Goal: Check status

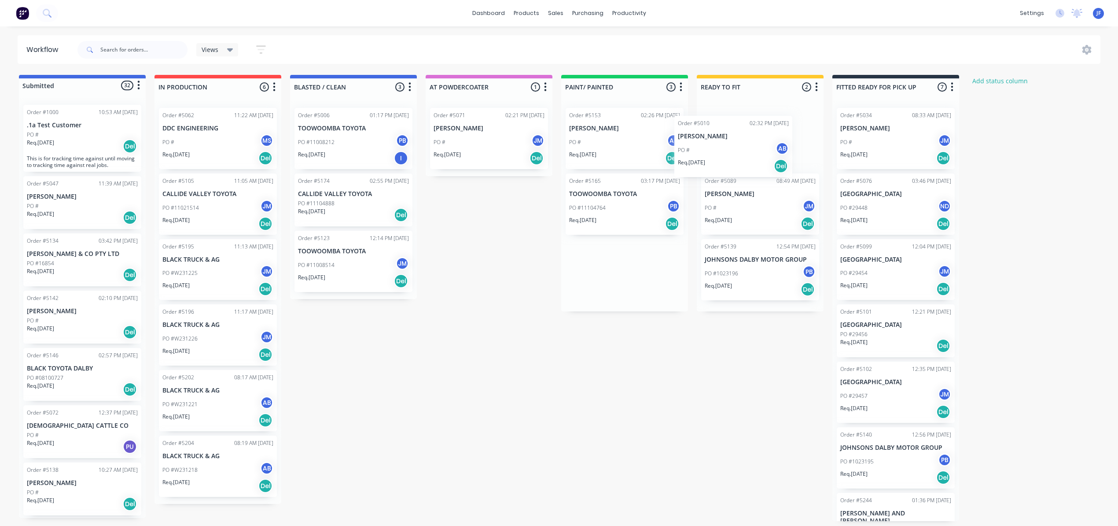
drag, startPoint x: 631, startPoint y: 202, endPoint x: 771, endPoint y: 136, distance: 155.4
click at [771, 136] on div "Submitted 32 Status colour #4169E1 hex #4169E1 Save Cancel Summaries Total orde…" at bounding box center [599, 298] width 1213 height 446
click at [617, 212] on div "PO #11104764 PB" at bounding box center [624, 207] width 111 height 17
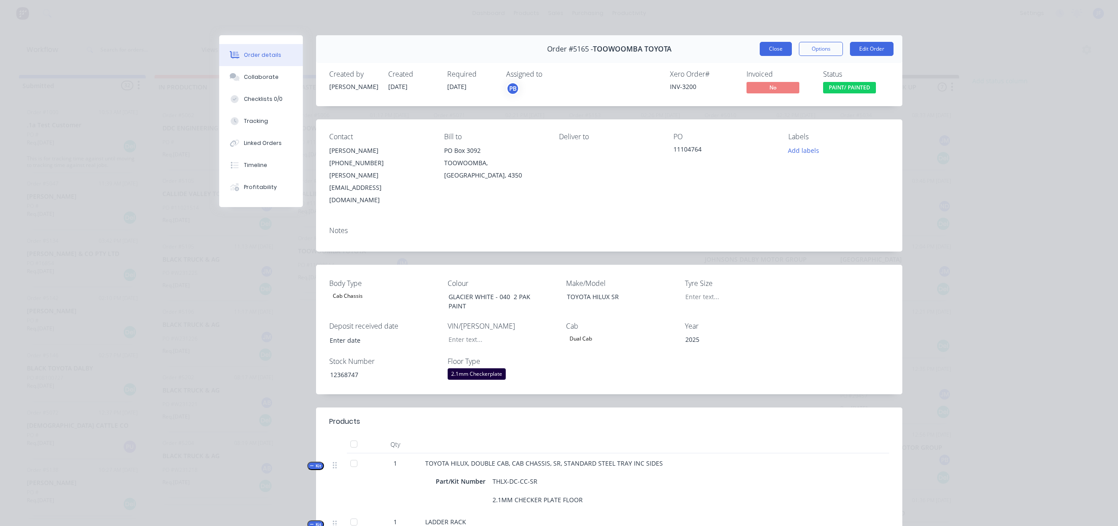
click at [760, 51] on button "Close" at bounding box center [776, 49] width 32 height 14
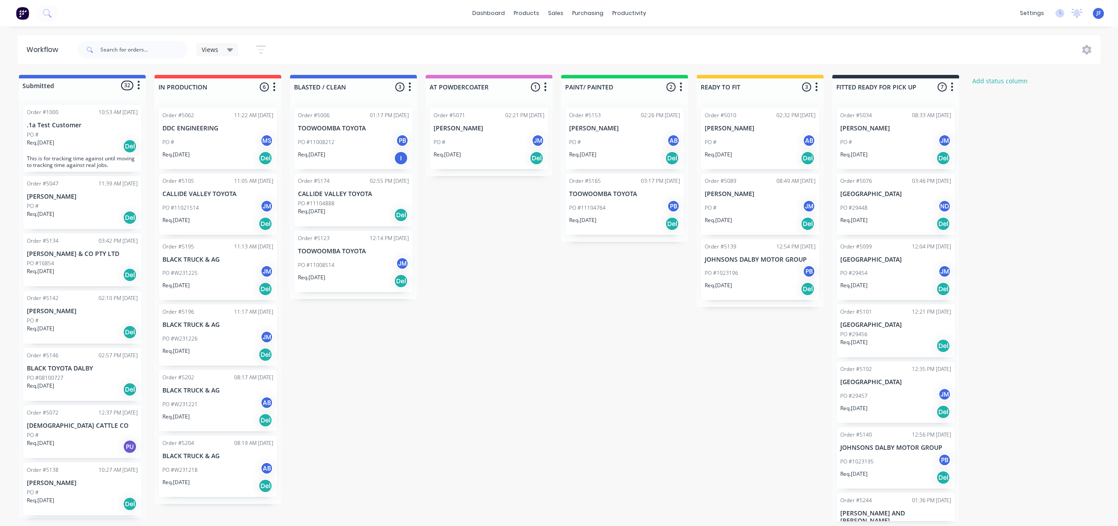
click at [340, 276] on div "Req. 23/09/25 Del" at bounding box center [353, 280] width 111 height 15
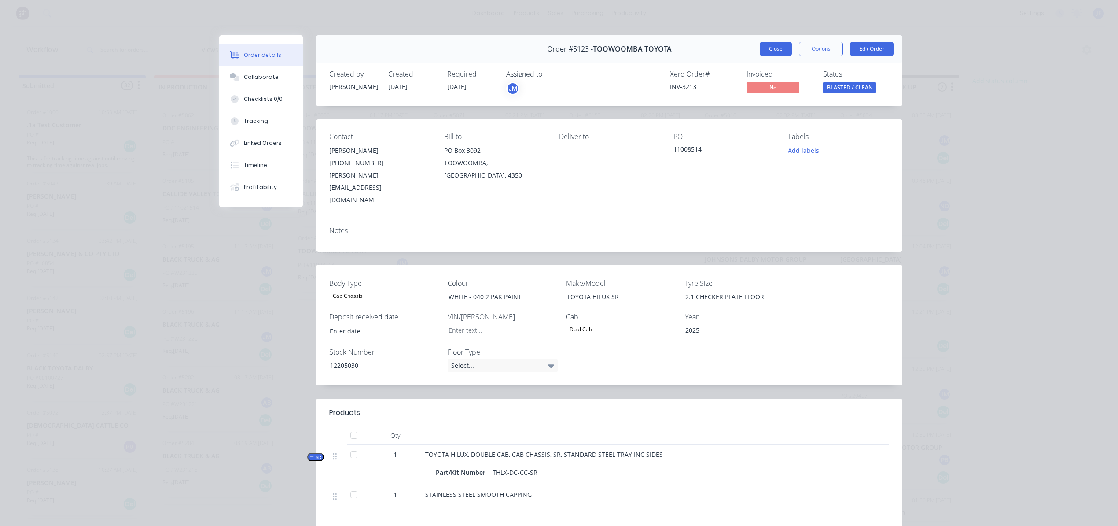
click at [771, 55] on button "Close" at bounding box center [776, 49] width 32 height 14
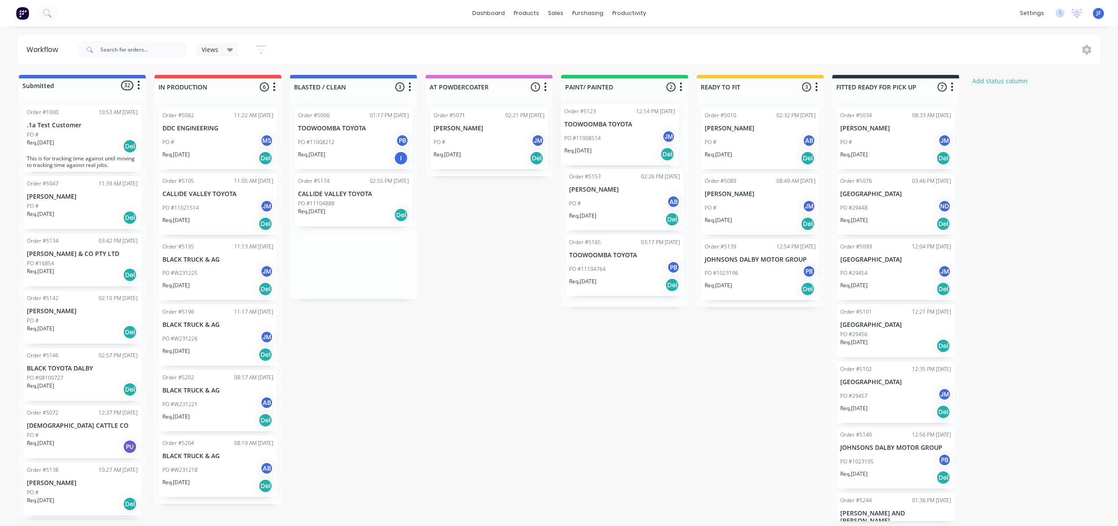
drag, startPoint x: 359, startPoint y: 265, endPoint x: 629, endPoint y: 138, distance: 298.4
click at [629, 138] on div "Submitted 32 Status colour #4169E1 hex #4169E1 Save Cancel Summaries Total orde…" at bounding box center [599, 298] width 1213 height 446
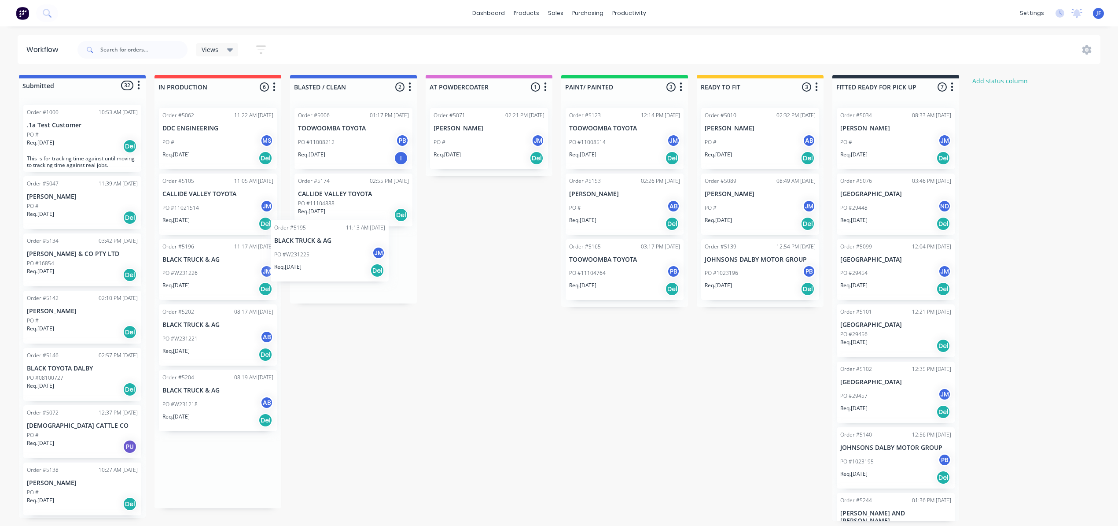
drag, startPoint x: 210, startPoint y: 284, endPoint x: 325, endPoint y: 265, distance: 116.1
click at [325, 265] on div "Submitted 32 Status colour #4169E1 hex #4169E1 Save Cancel Summaries Total orde…" at bounding box center [599, 298] width 1213 height 446
drag, startPoint x: 217, startPoint y: 277, endPoint x: 339, endPoint y: 279, distance: 122.0
click at [339, 279] on div "Submitted 32 Status colour #4169E1 hex #4169E1 Save Cancel Summaries Total orde…" at bounding box center [599, 298] width 1213 height 446
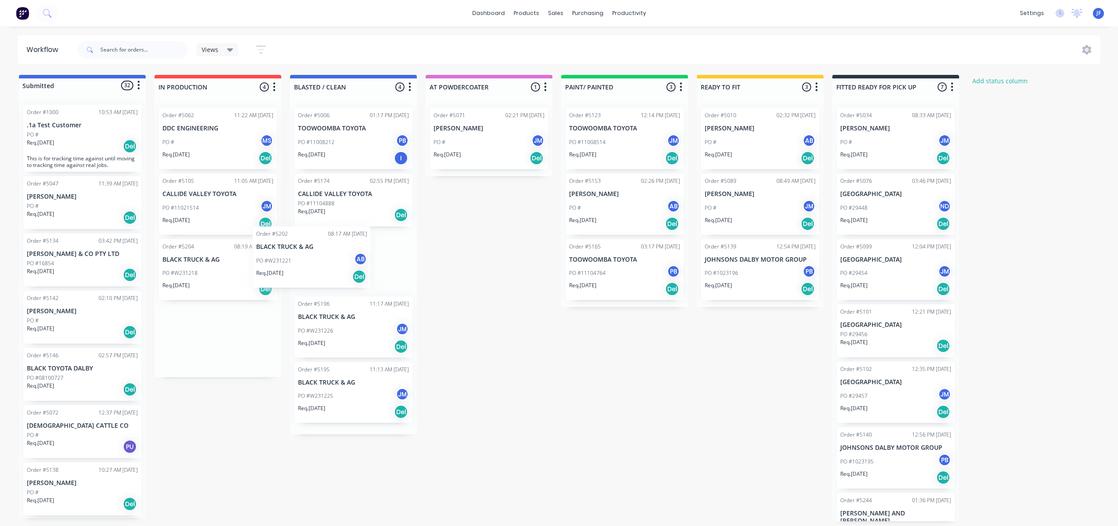
drag, startPoint x: 212, startPoint y: 288, endPoint x: 339, endPoint y: 267, distance: 128.6
click at [339, 267] on div "Submitted 32 Status colour #4169E1 hex #4169E1 Save Cancel Summaries Total orde…" at bounding box center [599, 298] width 1213 height 446
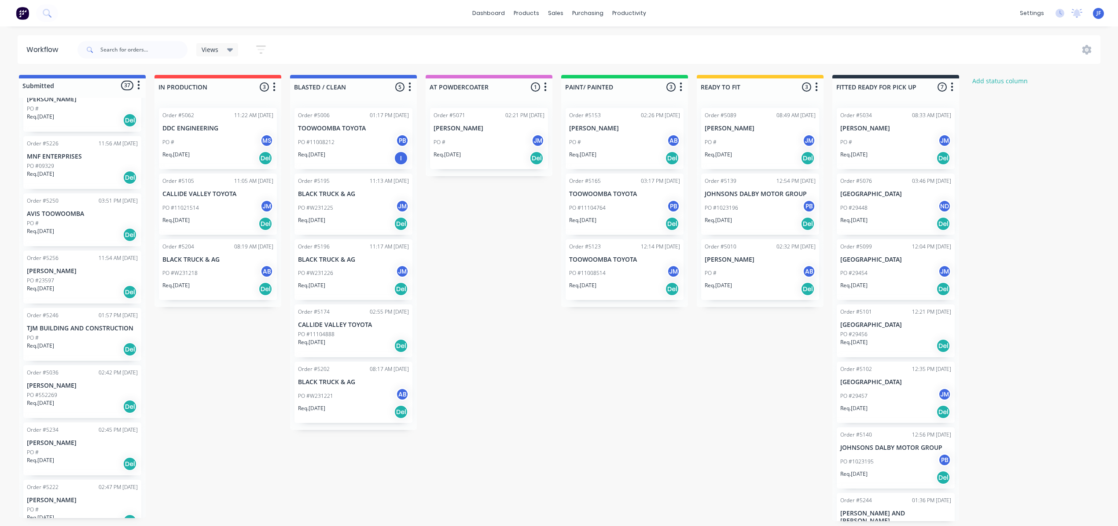
scroll to position [1727, 0]
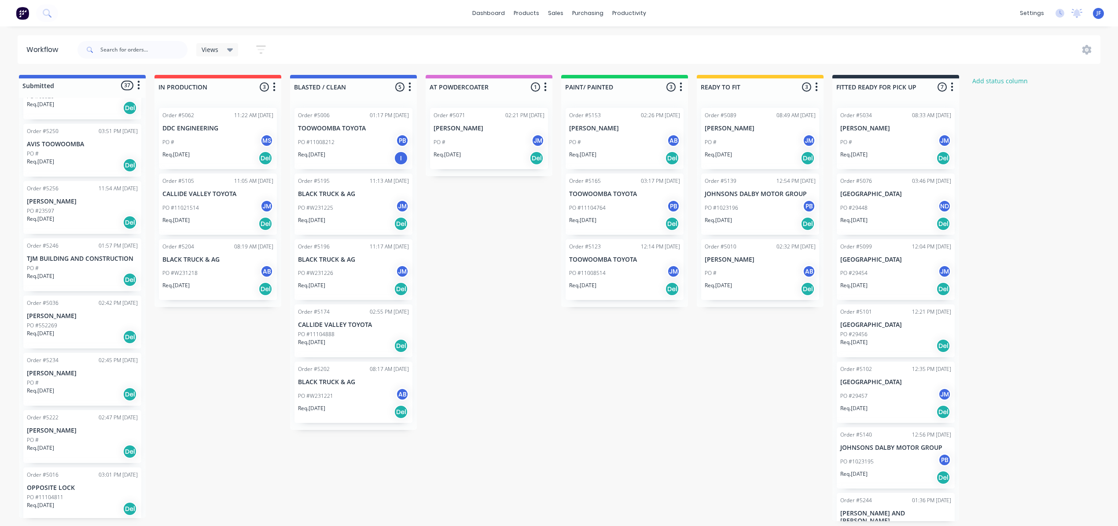
click at [77, 272] on div "Req. [DATE] Del" at bounding box center [82, 279] width 111 height 15
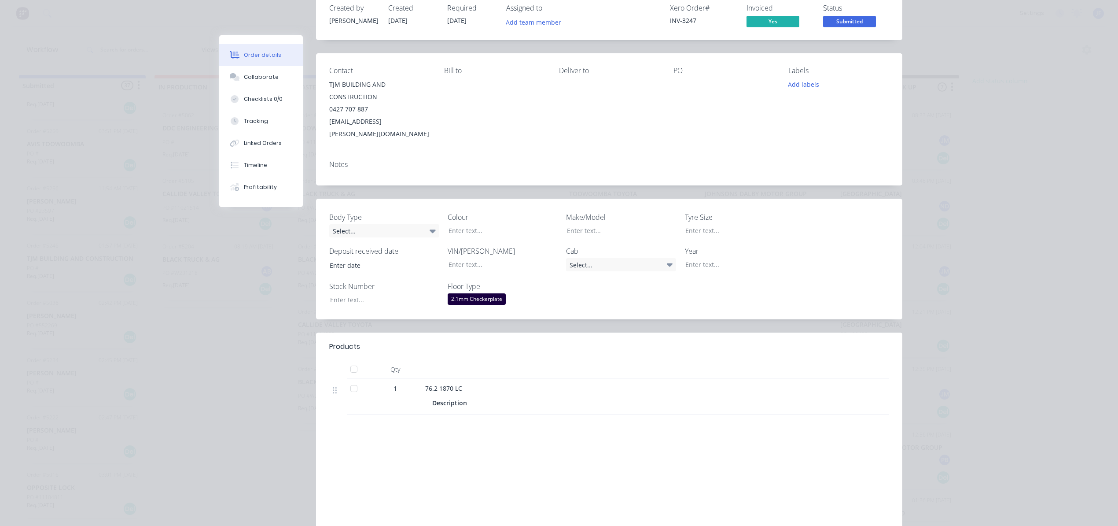
scroll to position [0, 0]
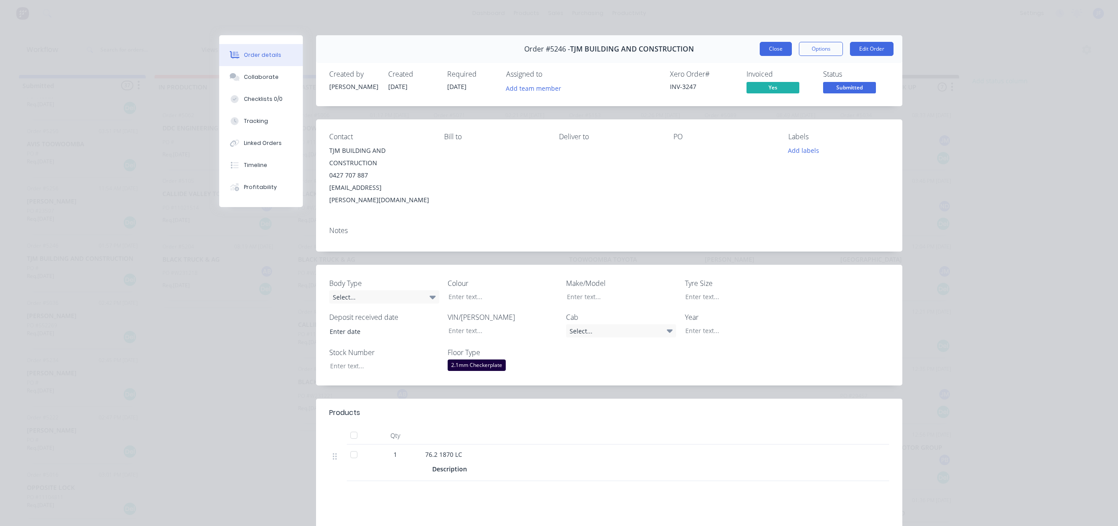
click at [763, 48] on button "Close" at bounding box center [776, 49] width 32 height 14
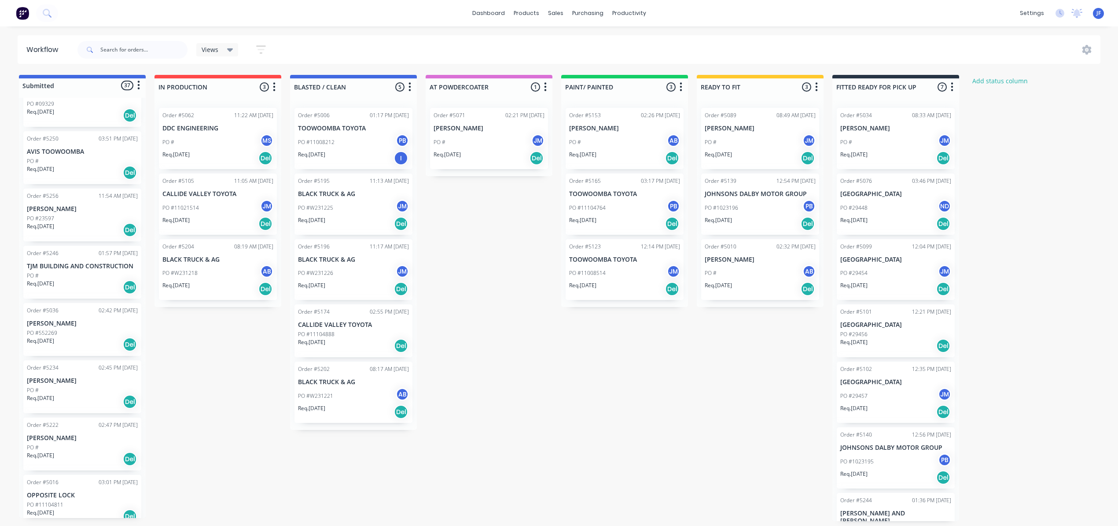
scroll to position [1727, 0]
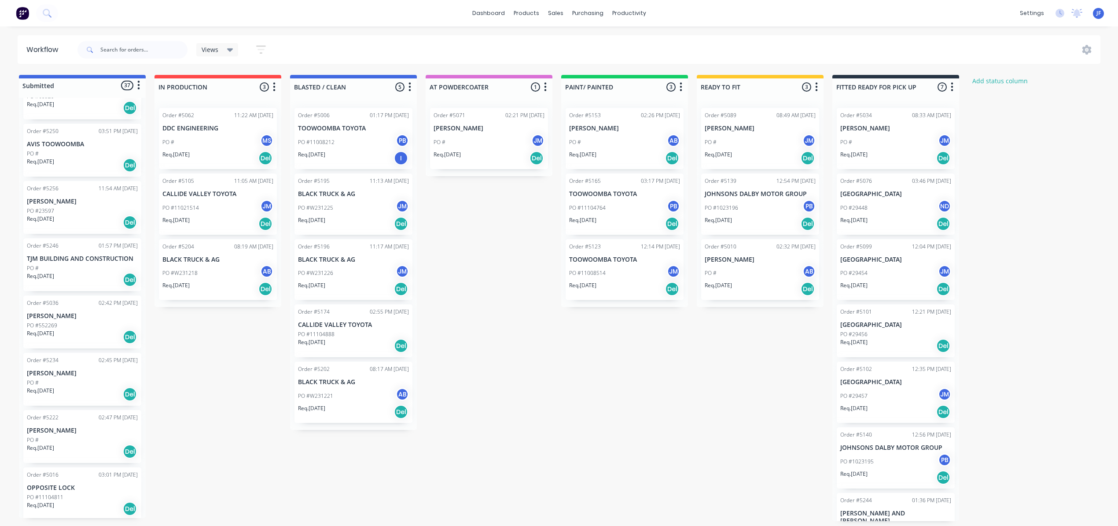
click at [80, 264] on div "PO #" at bounding box center [82, 268] width 111 height 8
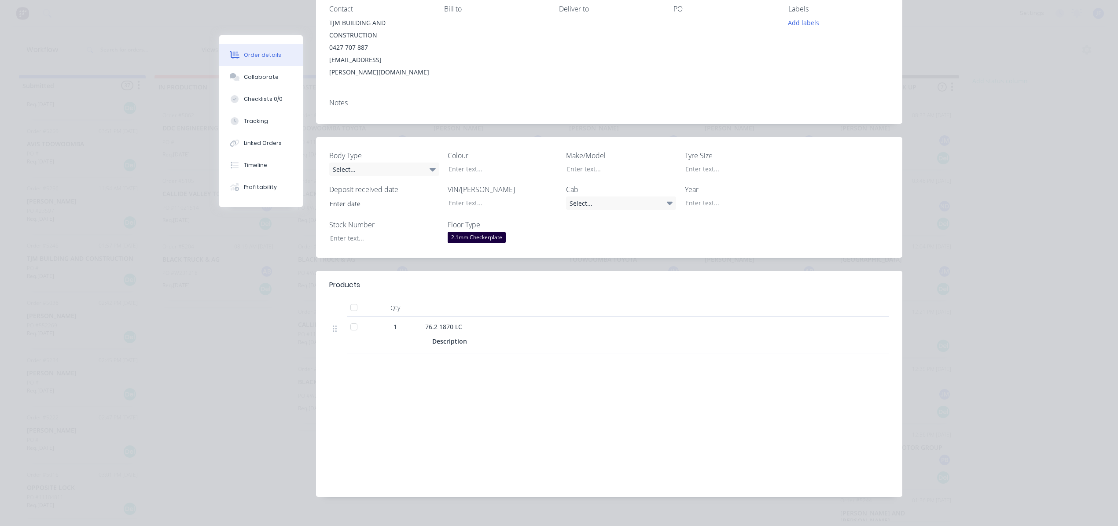
scroll to position [0, 0]
